Goal: Transaction & Acquisition: Purchase product/service

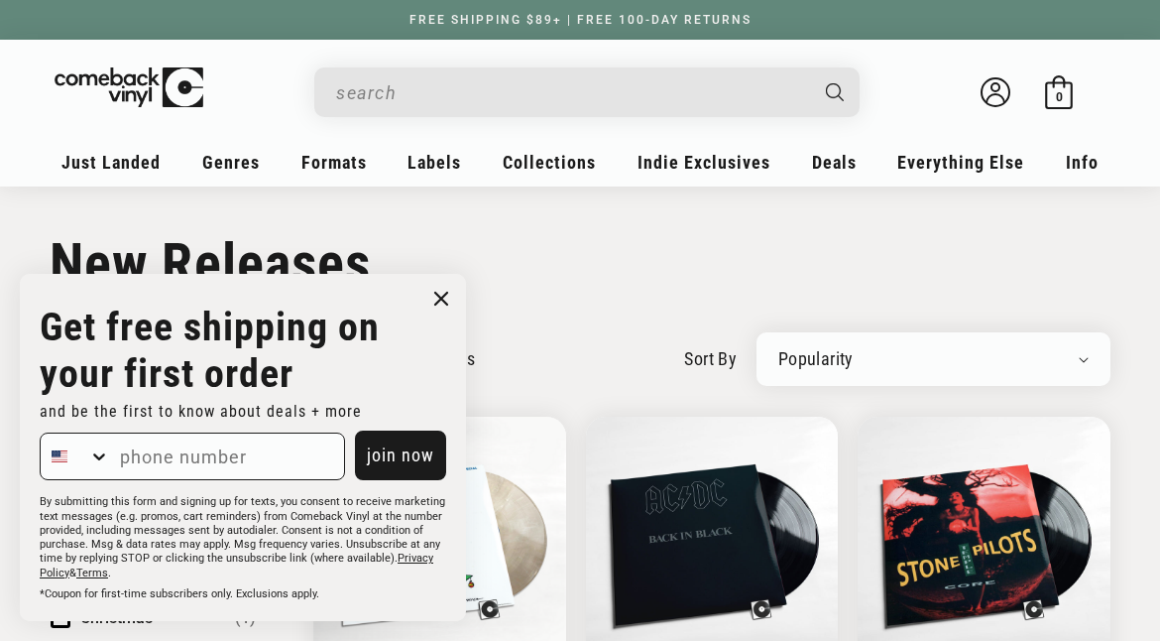
click at [437, 289] on circle "Close dialog" at bounding box center [441, 299] width 29 height 29
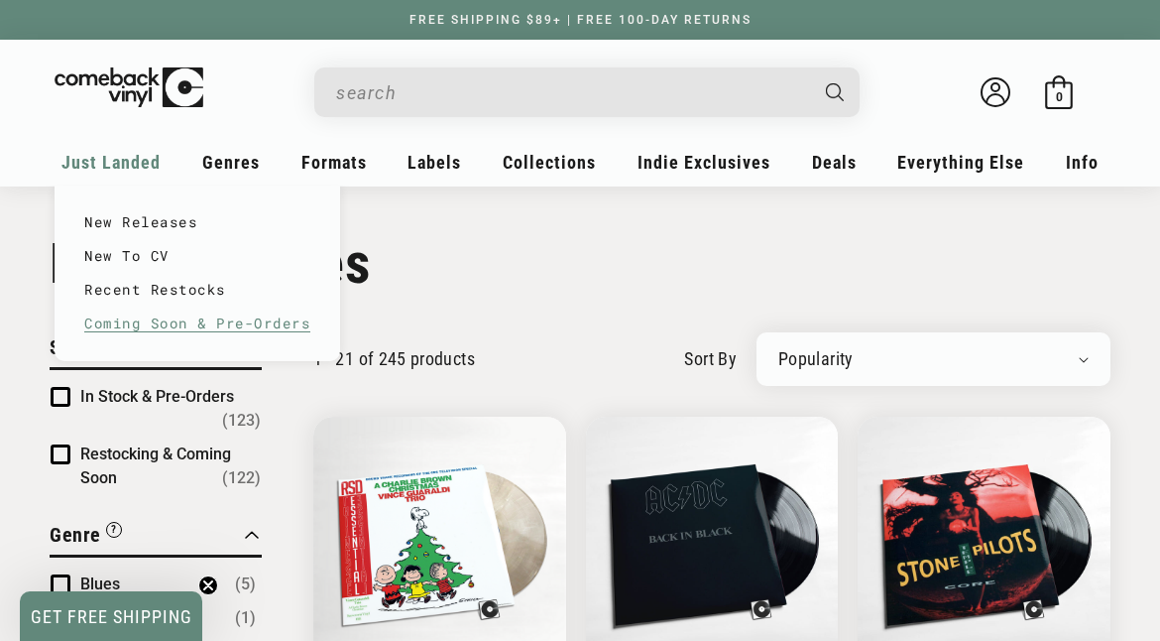
click at [168, 322] on link "Coming Soon & Pre-Orders" at bounding box center [197, 323] width 226 height 34
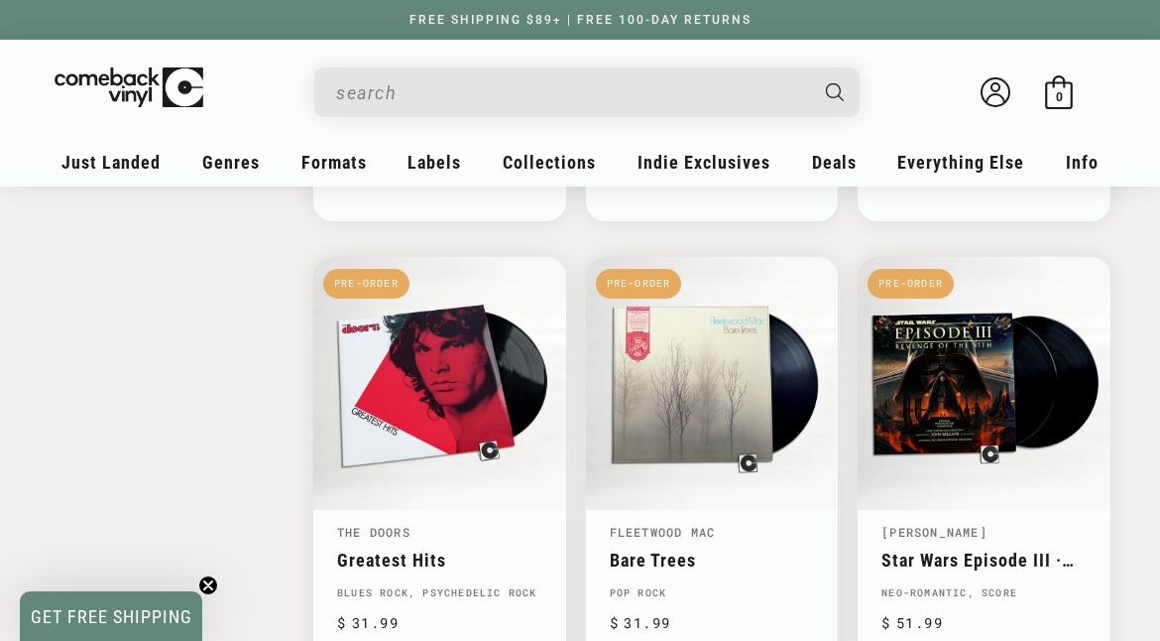
scroll to position [2876, 0]
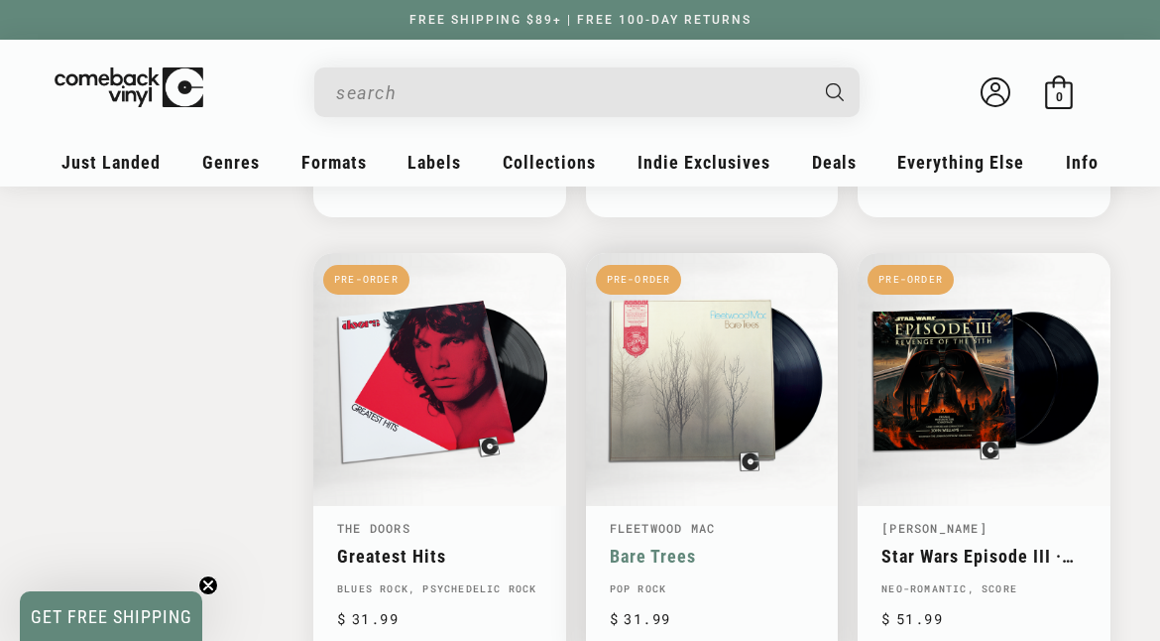
click at [718, 545] on link "Bare Trees" at bounding box center [712, 555] width 205 height 21
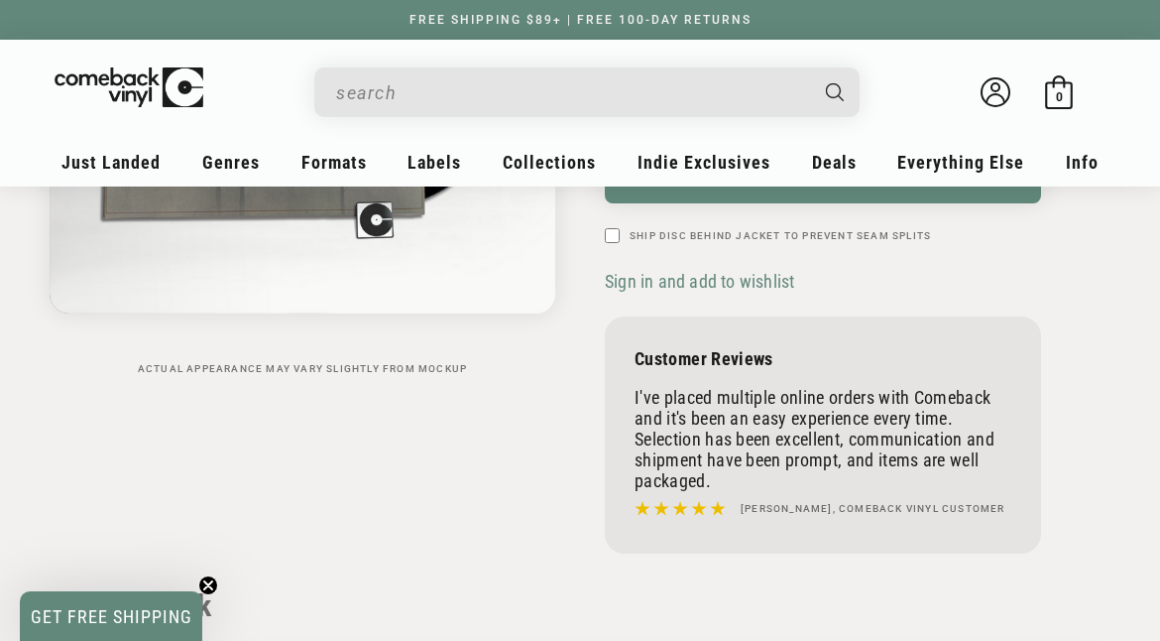
scroll to position [297, 0]
